Goal: Task Accomplishment & Management: Manage account settings

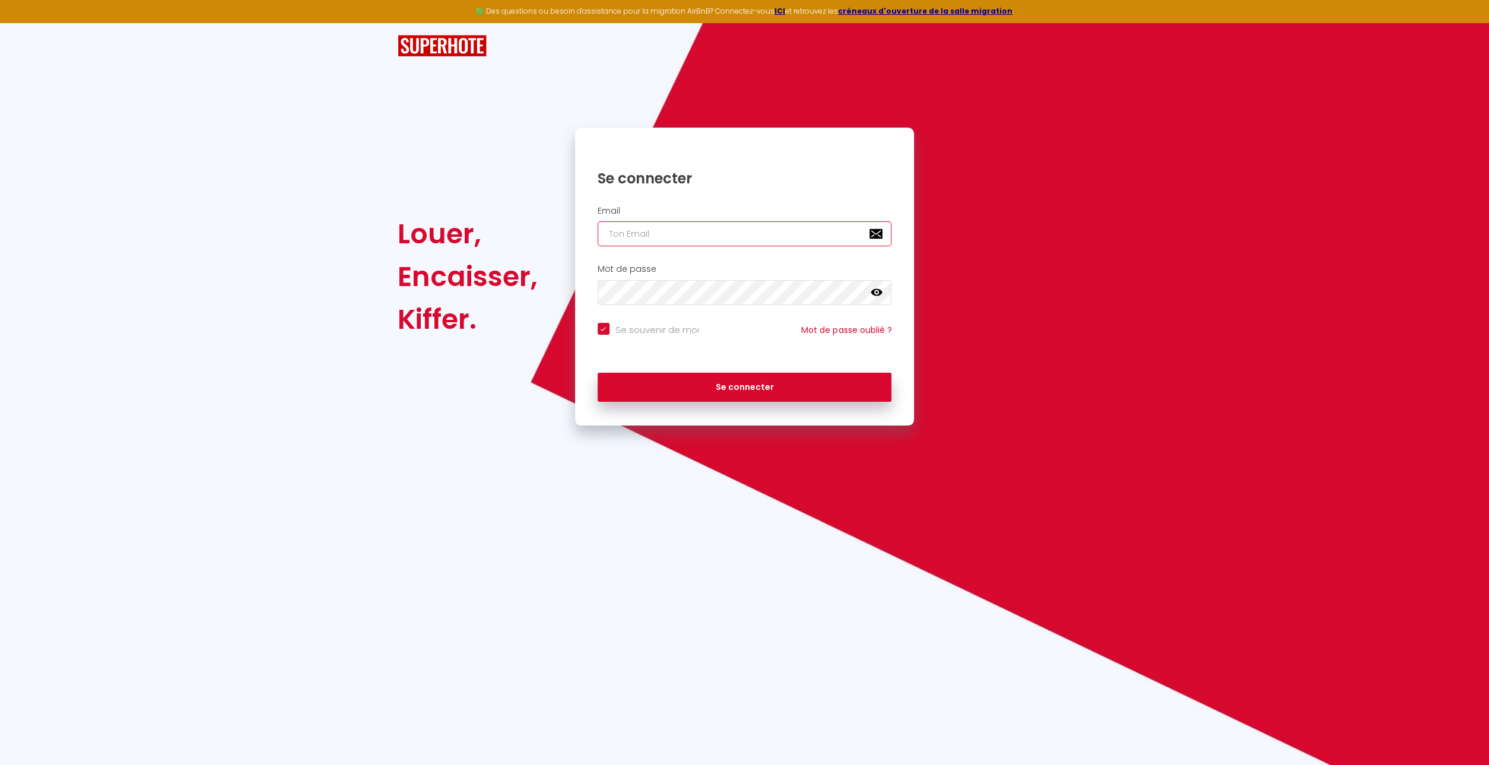
click at [606, 232] on input "email" at bounding box center [745, 233] width 294 height 25
type input "l"
checkbox input "true"
type input "le"
checkbox input "true"
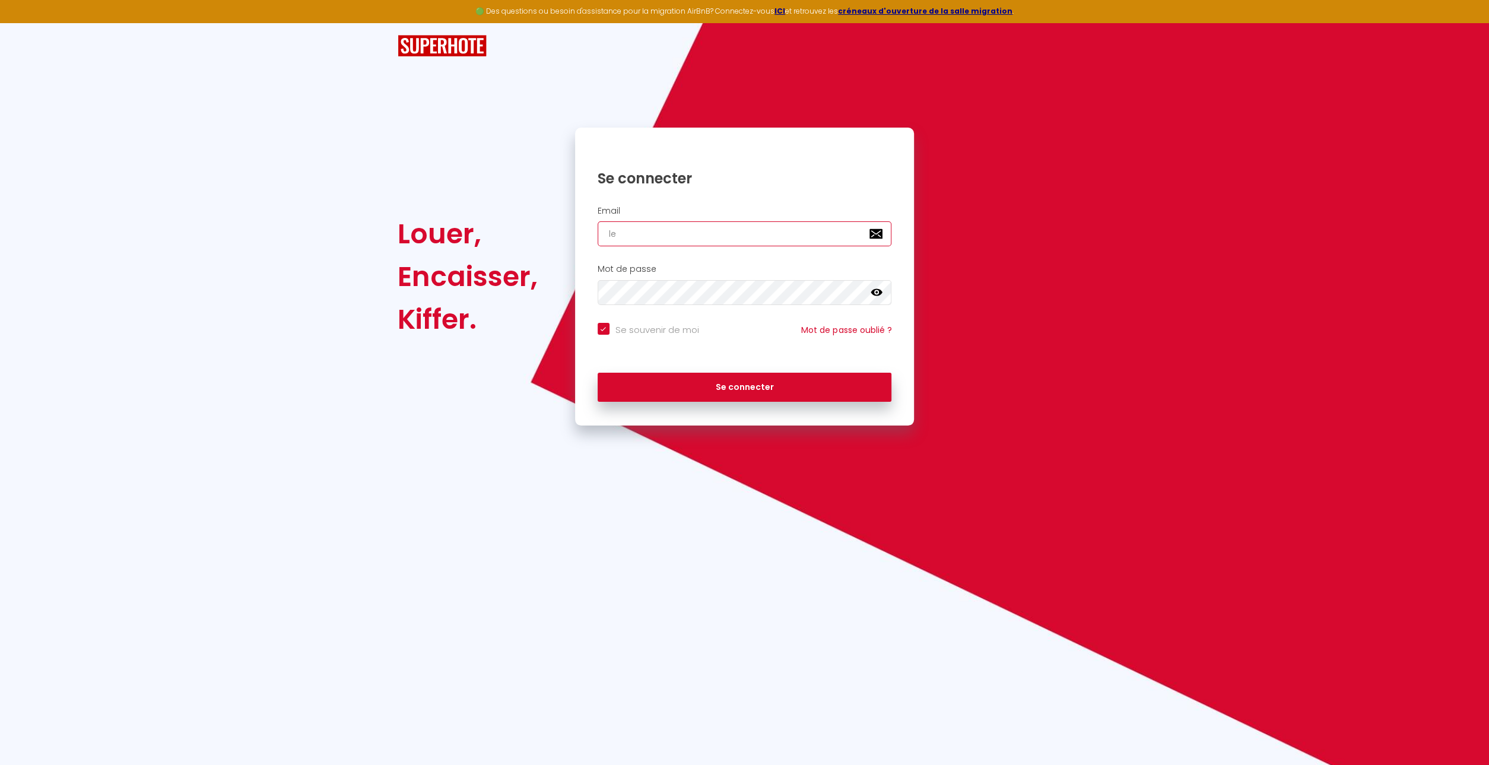
type input "lec"
checkbox input "true"
type input "leca"
checkbox input "true"
type input "lecay"
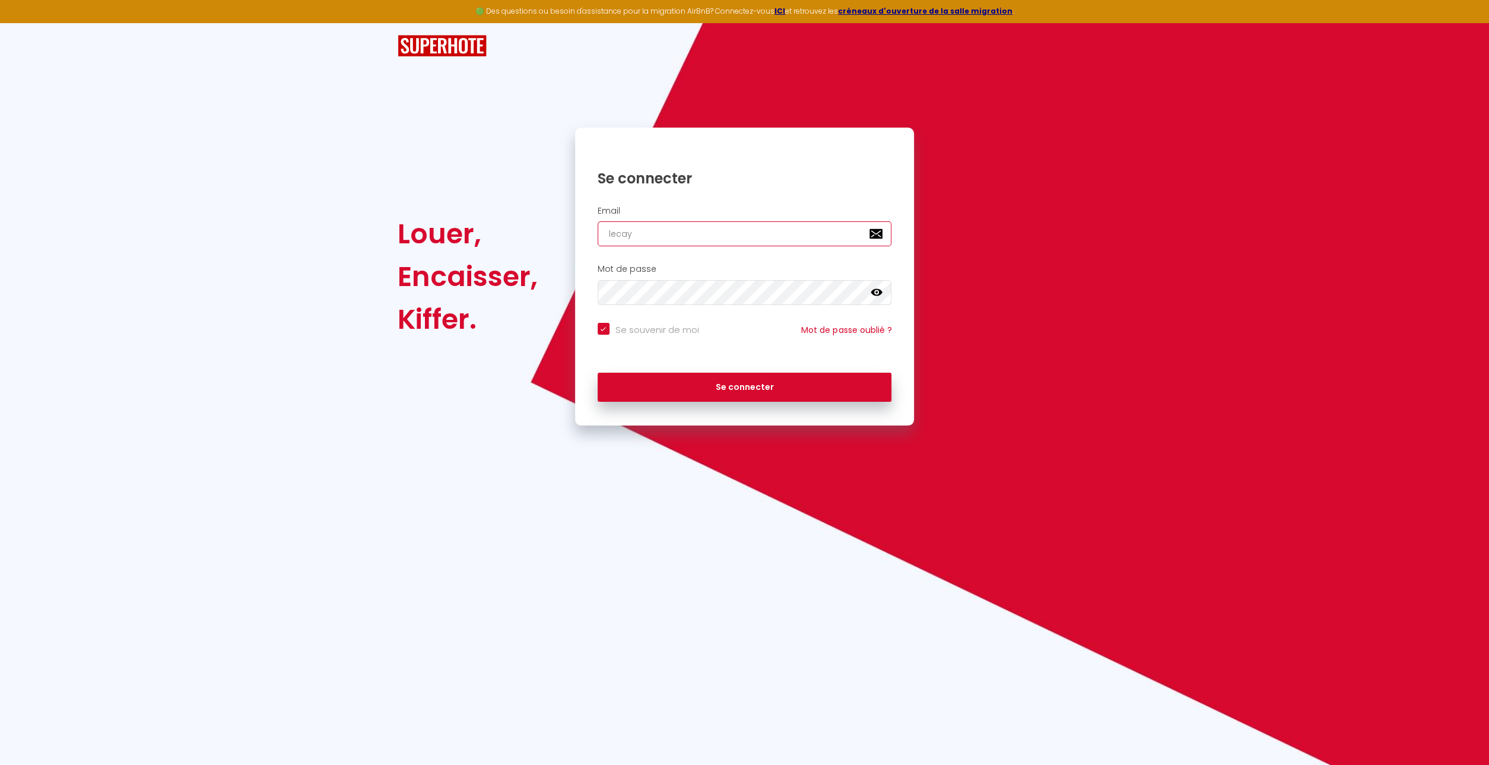
checkbox input "true"
type input "lecayr"
checkbox input "true"
type input "lecayro"
checkbox input "true"
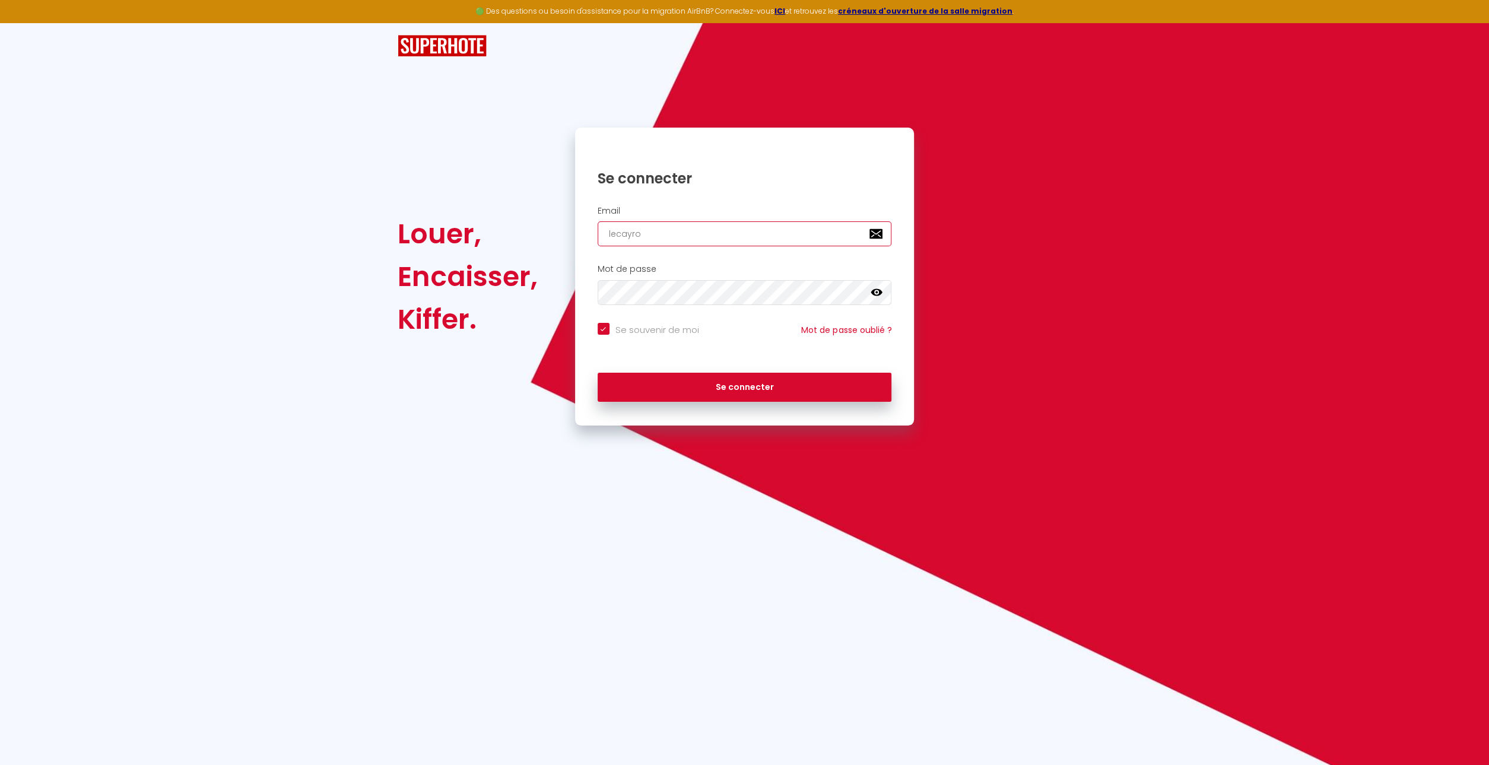
type input "lecayrol"
checkbox input "true"
type input "lecayrols"
checkbox input "true"
type input "lecayrols@"
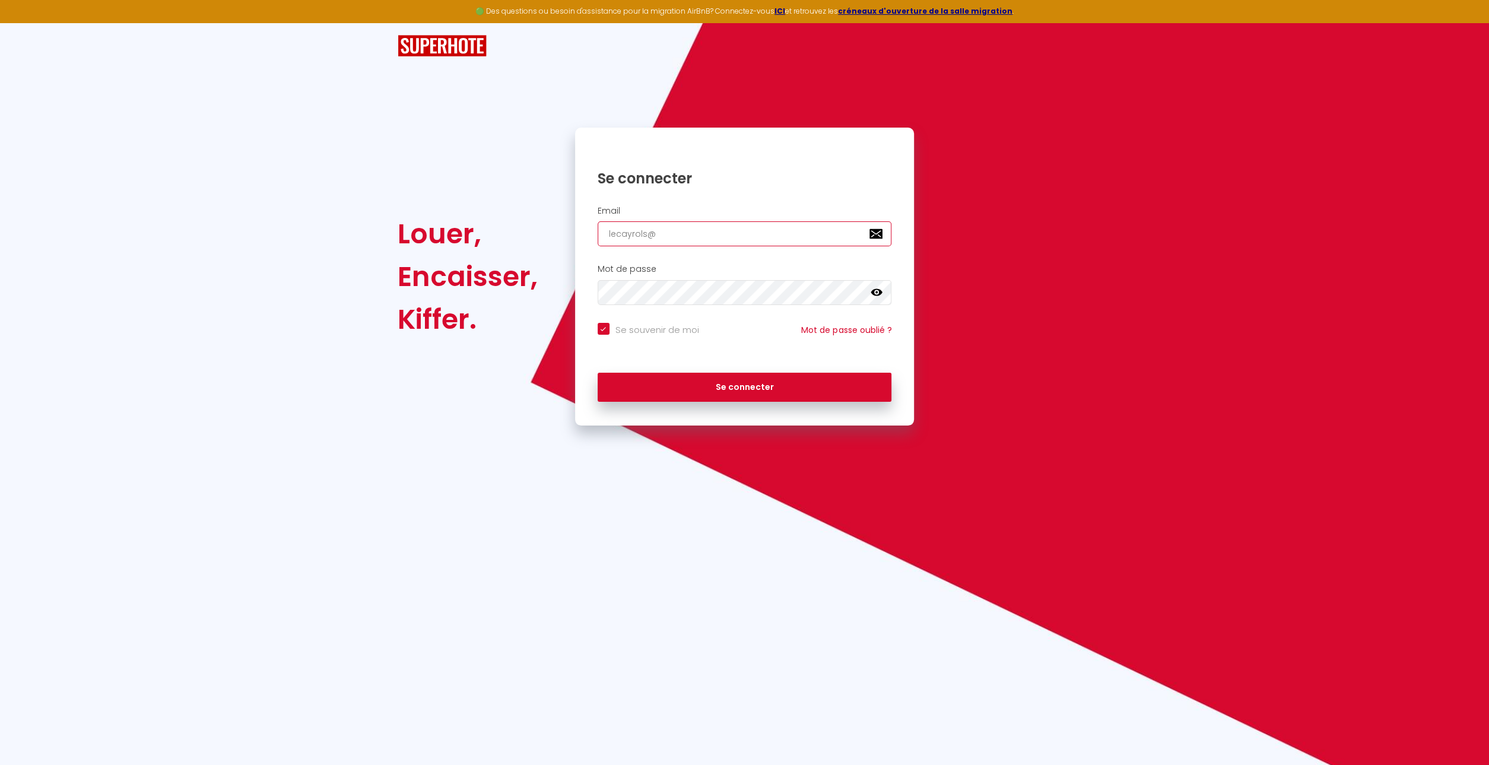
checkbox input "true"
type input "lecayrols@g"
checkbox input "true"
type input "lecayrols@gm"
checkbox input "true"
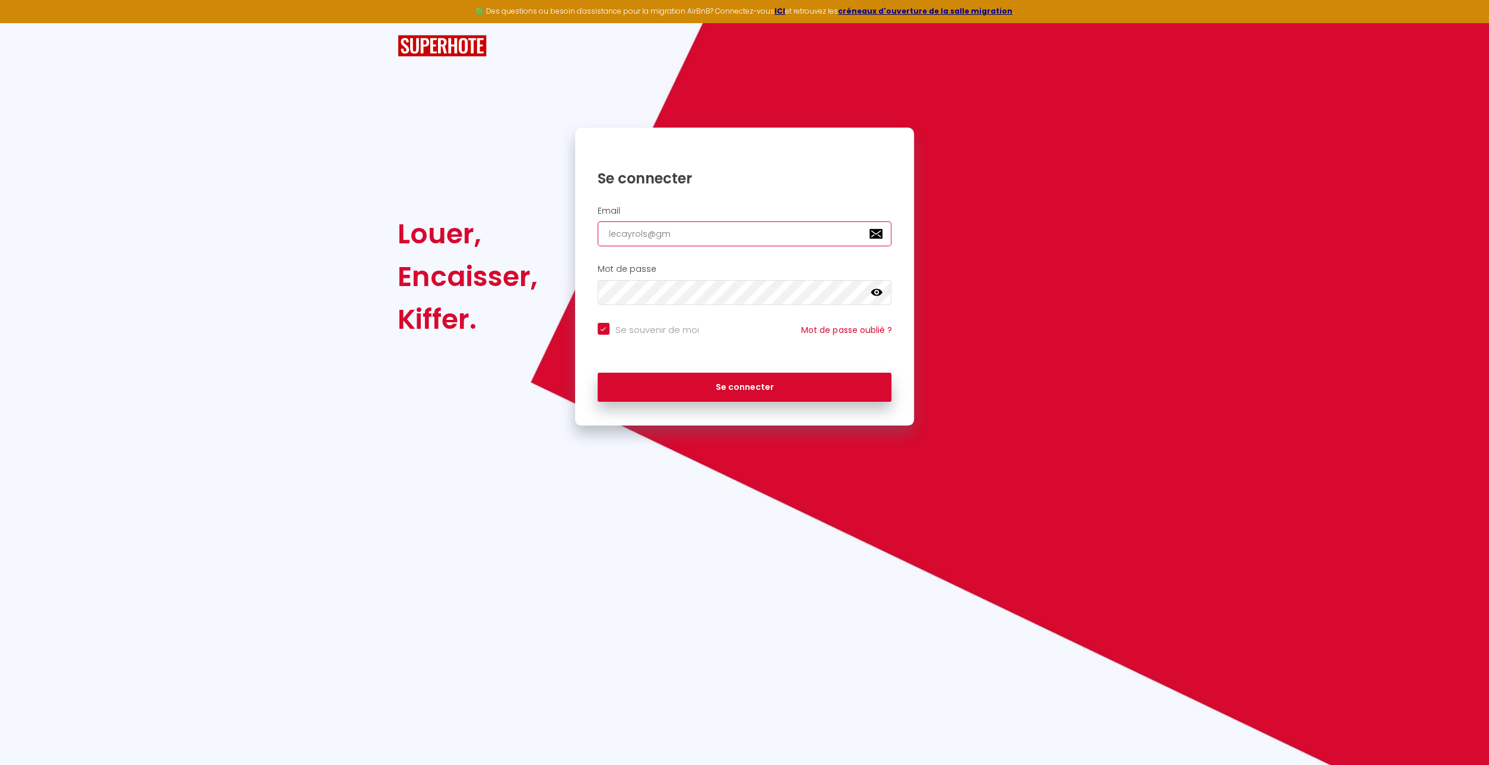
type input "lecayrols@gma"
checkbox input "true"
type input "lecayrols@gmai"
checkbox input "true"
type input "[EMAIL_ADDRESS]"
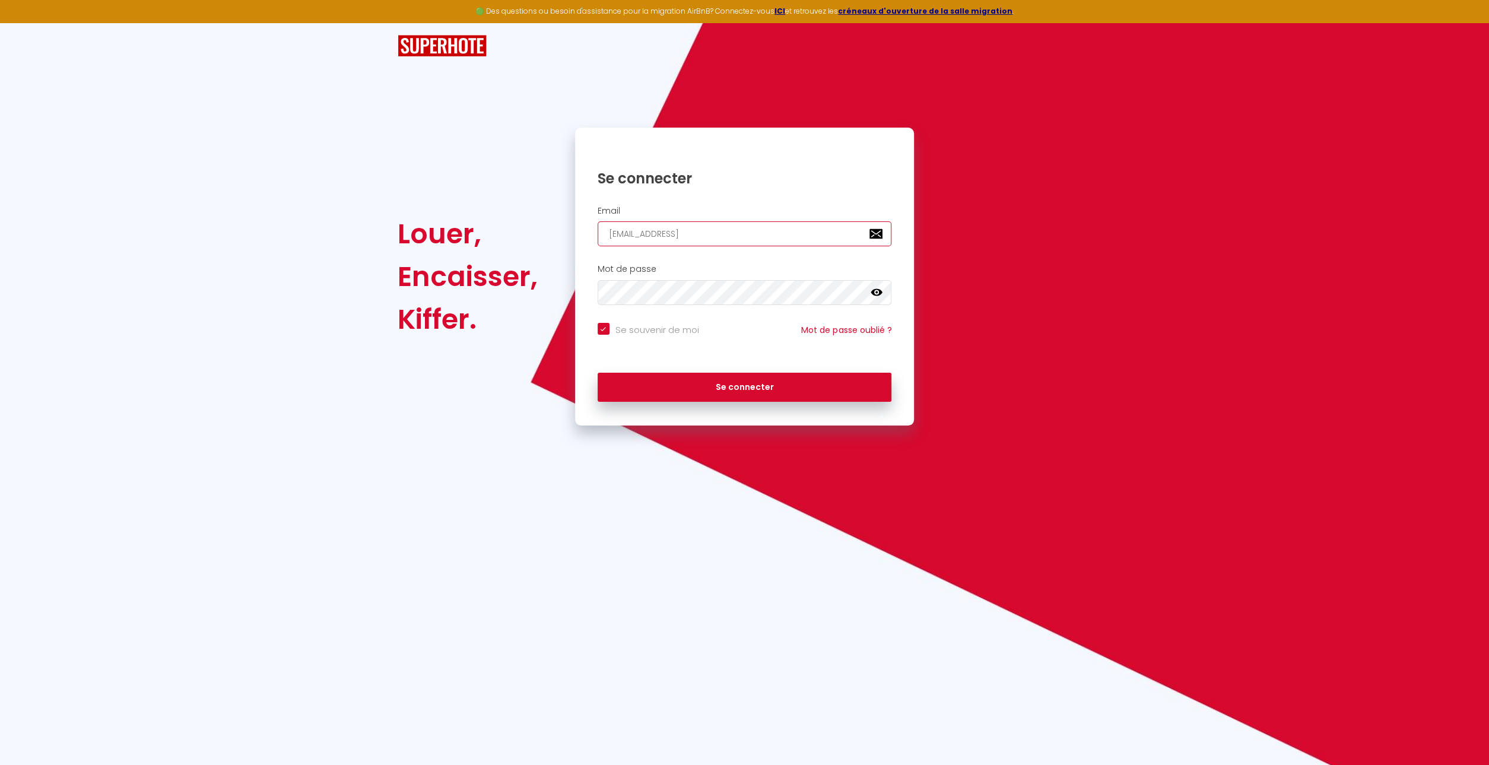
checkbox input "true"
type input "[EMAIL_ADDRESS]."
checkbox input "true"
type input "lecayrols@gmail.c"
checkbox input "true"
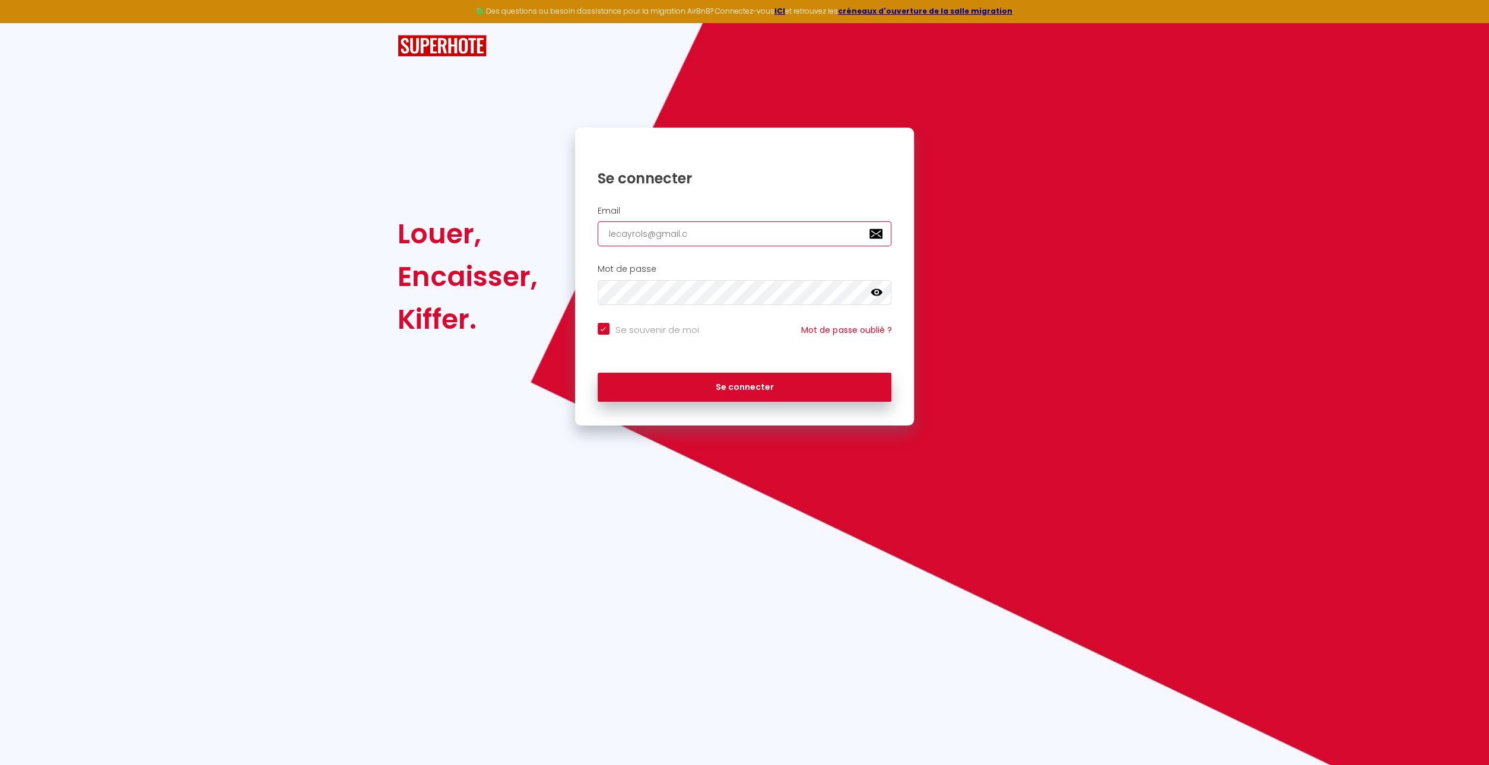
type input "[EMAIL_ADDRESS][DOMAIN_NAME]"
checkbox input "true"
type input "[EMAIL_ADDRESS][DOMAIN_NAME]"
checkbox input "true"
type input "[EMAIL_ADDRESS][DOMAIN_NAME]"
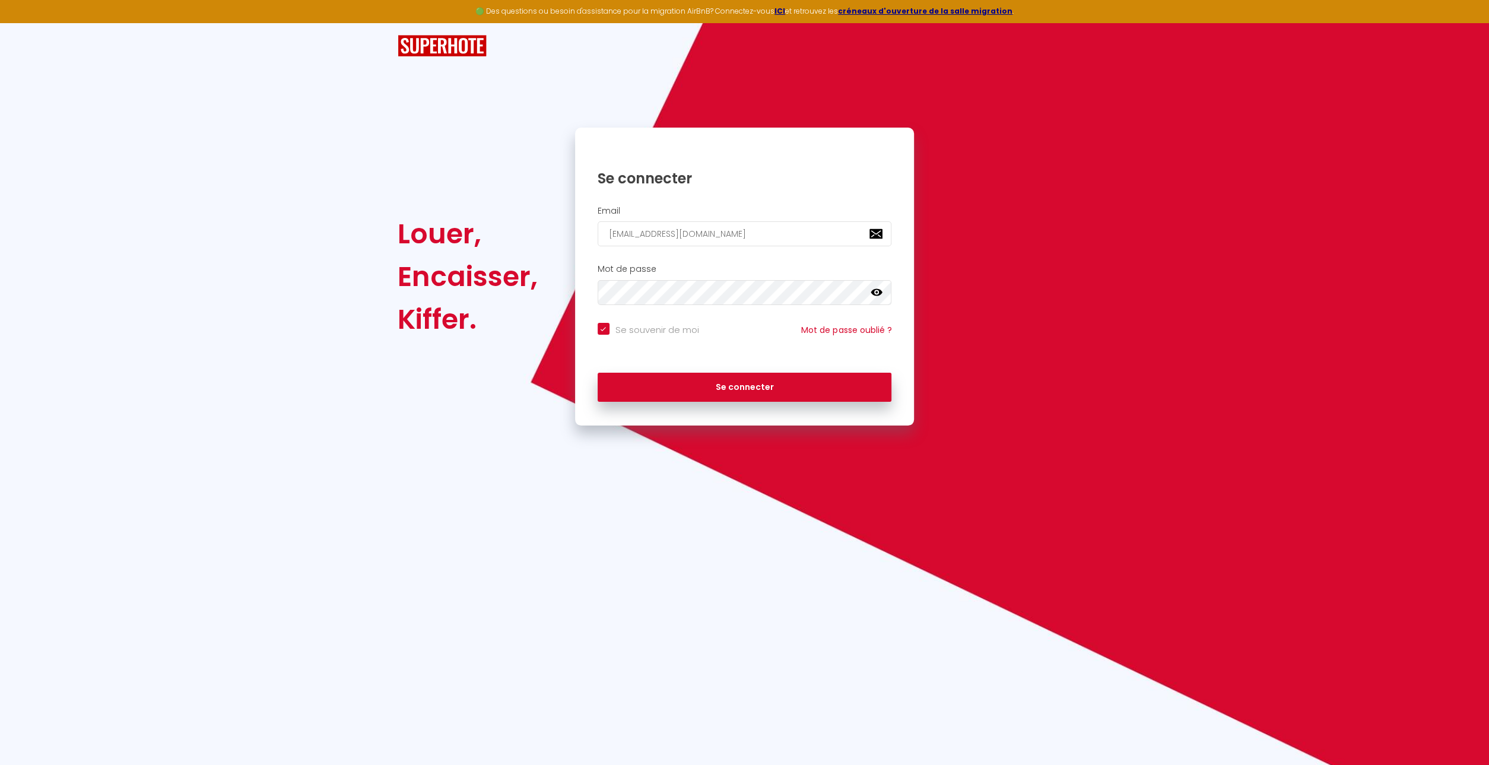
click at [878, 290] on icon at bounding box center [877, 293] width 12 height 12
click at [769, 388] on button "Se connecter" at bounding box center [745, 388] width 294 height 30
checkbox input "true"
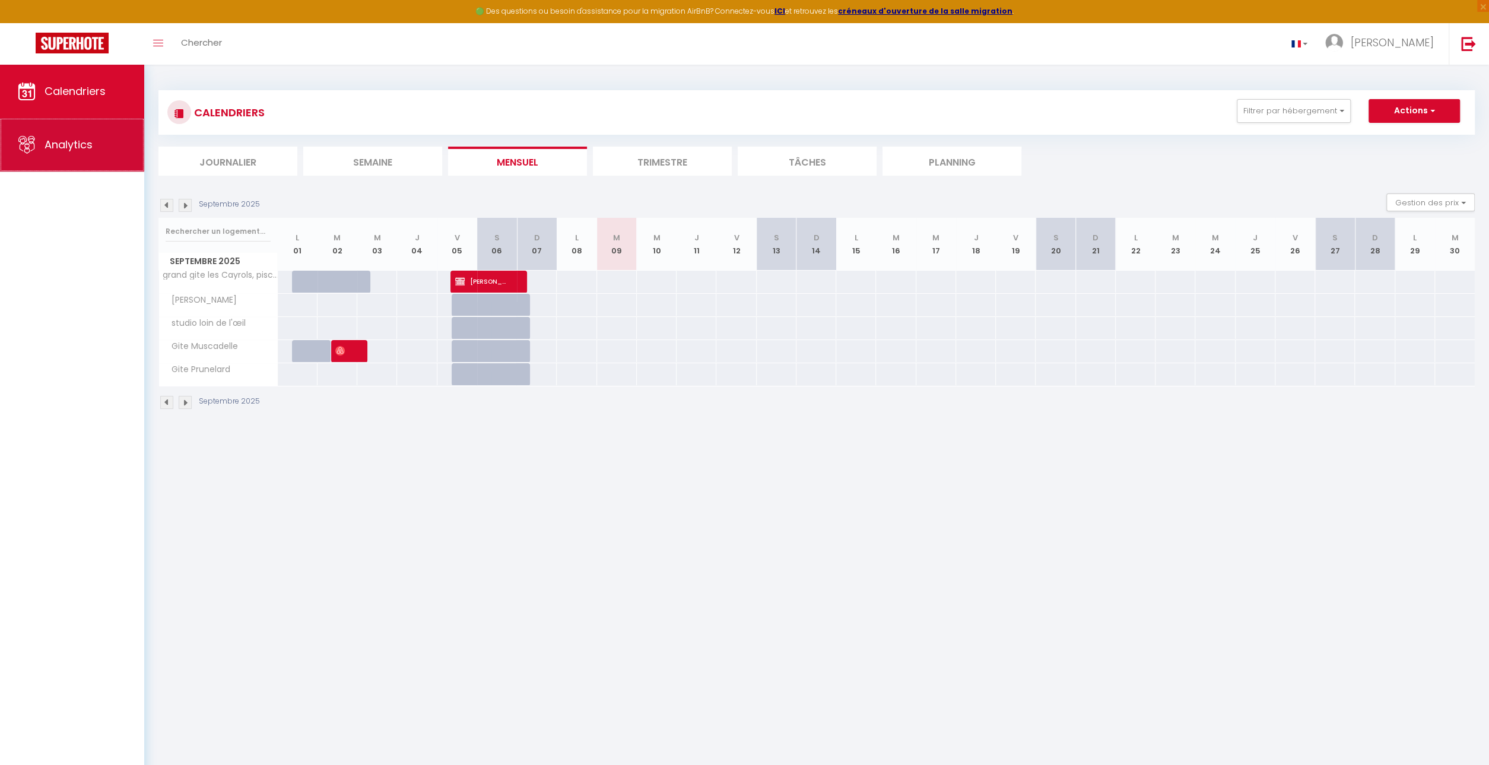
click at [80, 145] on span "Analytics" at bounding box center [69, 144] width 48 height 15
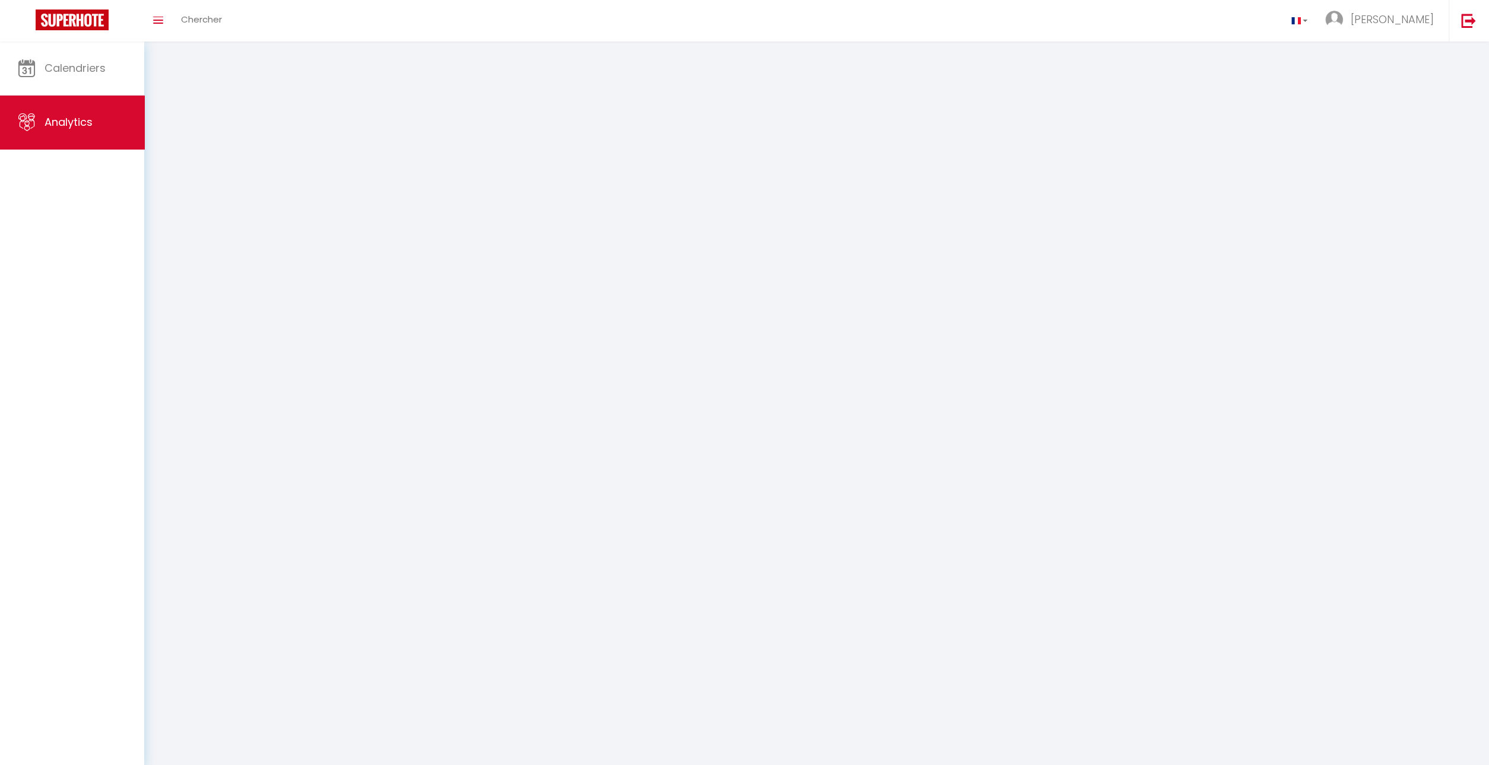
select select "2025"
select select "9"
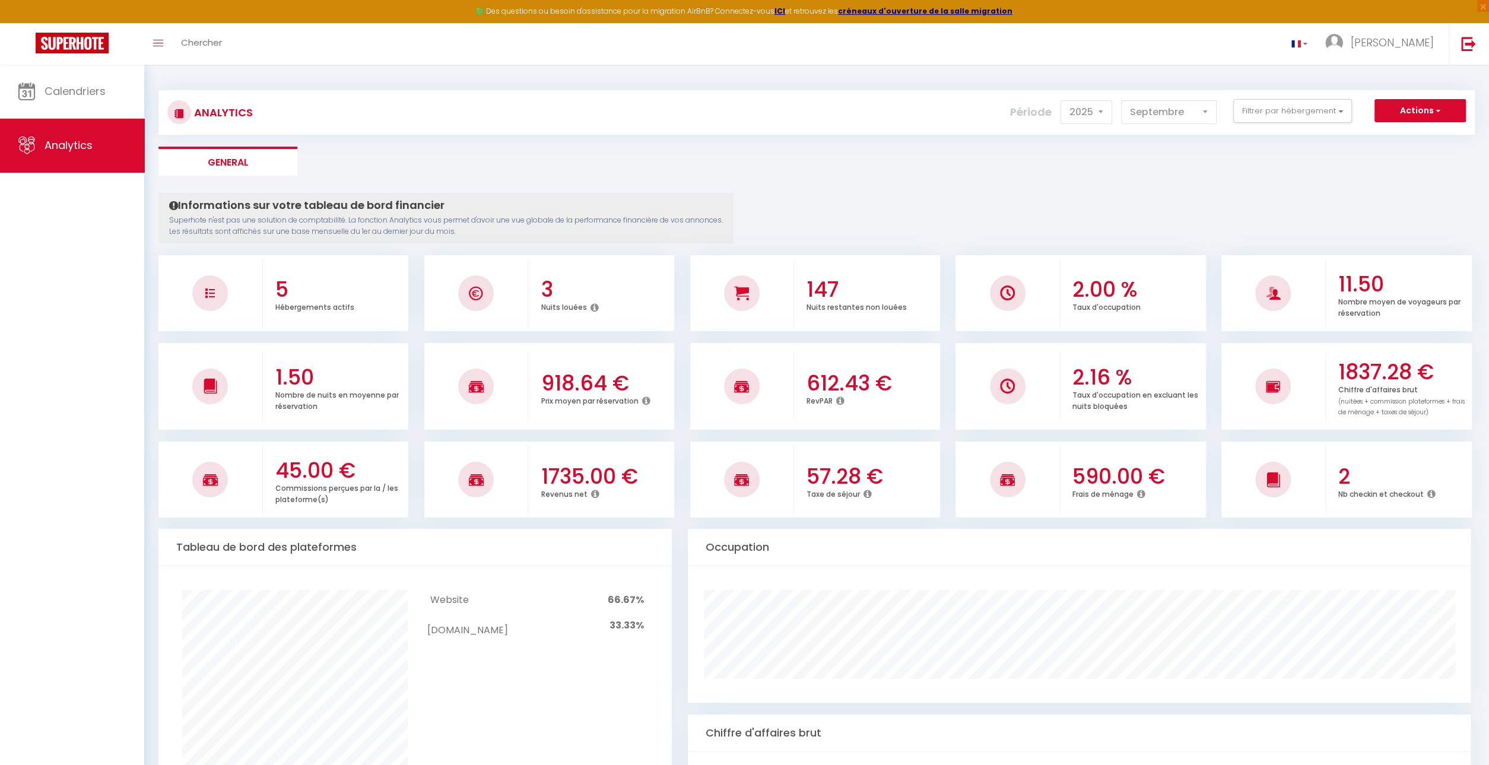
click at [596, 494] on icon at bounding box center [595, 493] width 8 height 9
